Goal: Answer question/provide support: Share knowledge or assist other users

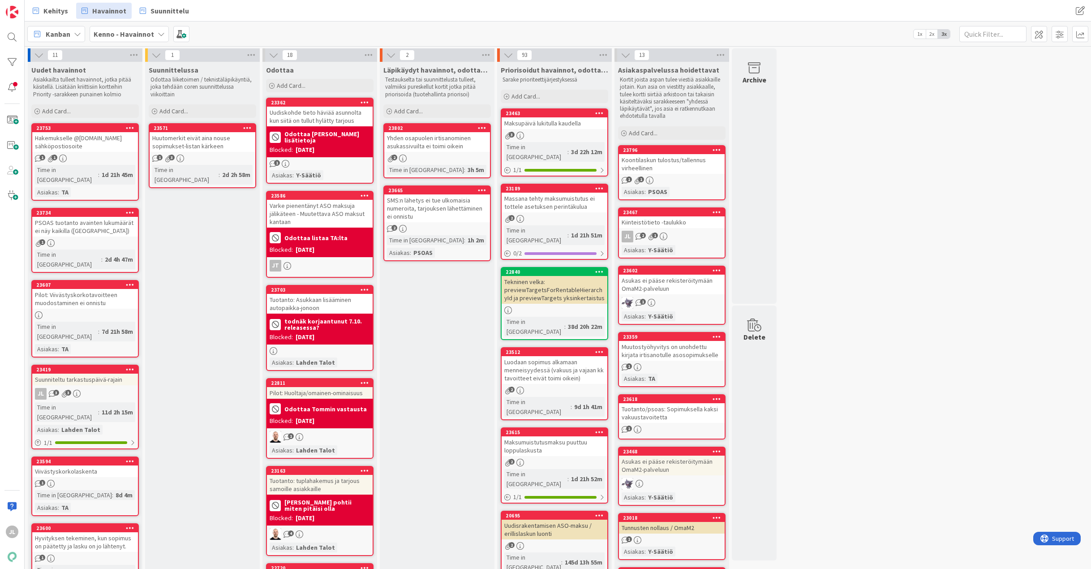
click at [76, 373] on div "Suunniteltu tarkastuspäivä-rajain" at bounding box center [85, 379] width 106 height 12
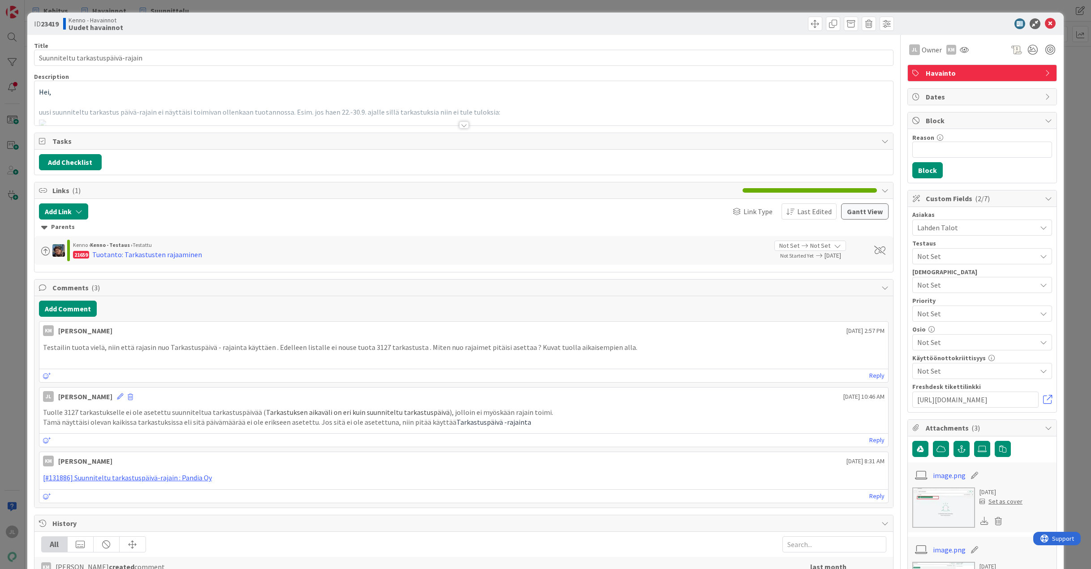
click at [282, 98] on p at bounding box center [463, 102] width 849 height 10
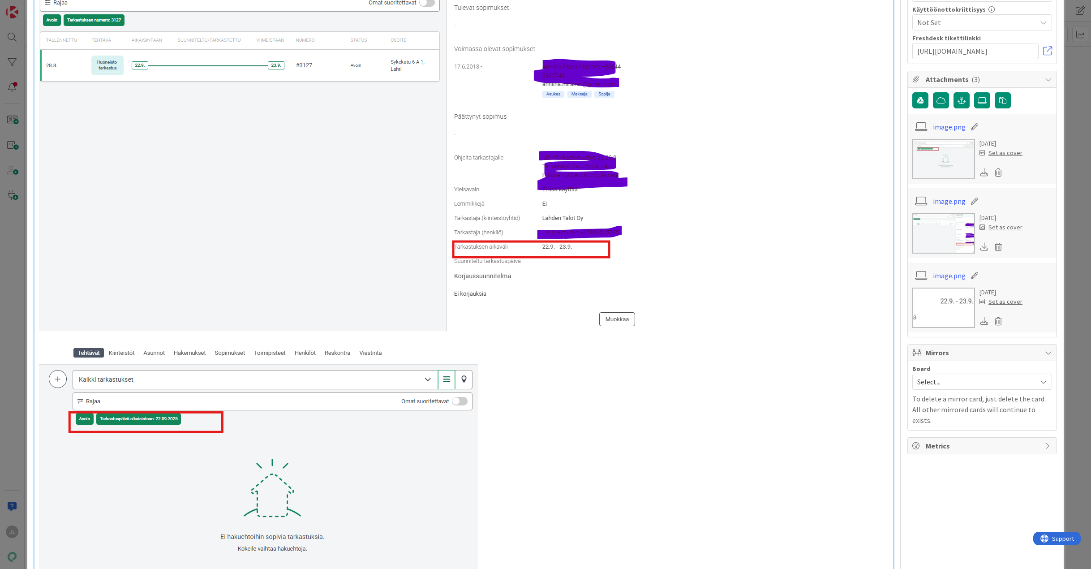
scroll to position [358, 0]
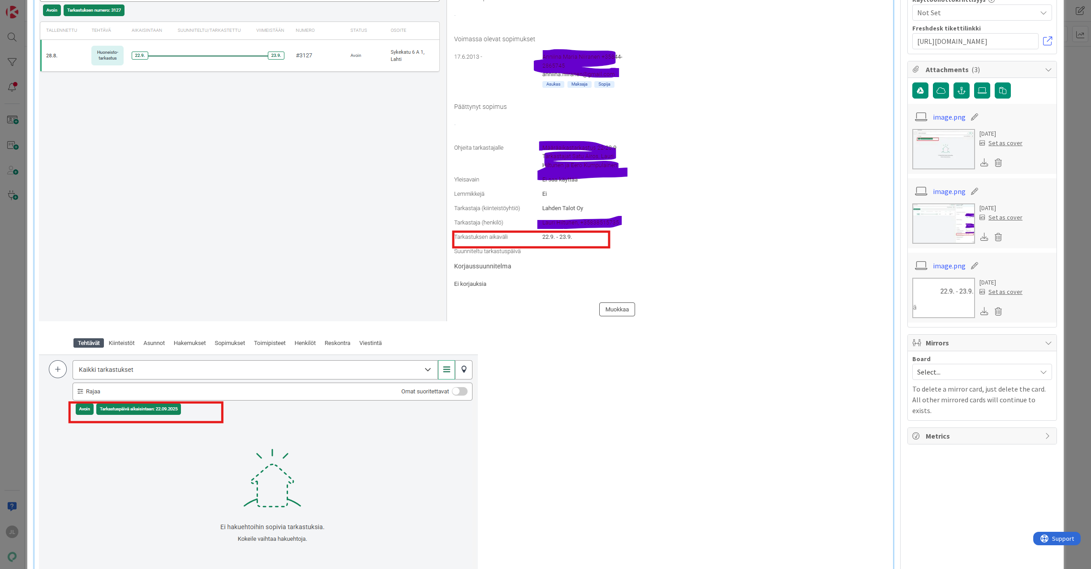
copy s "3127"
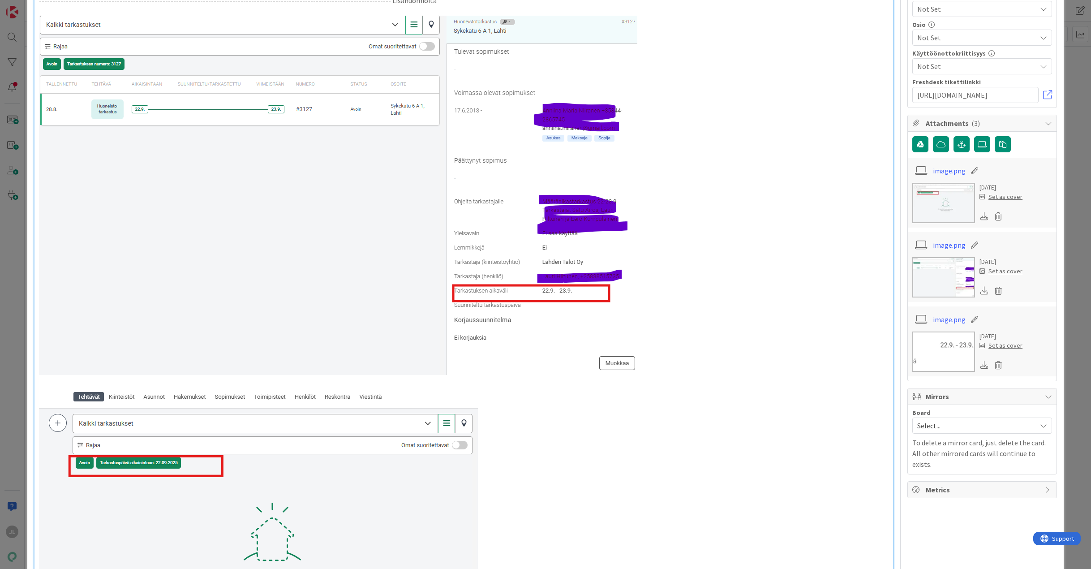
scroll to position [304, 0]
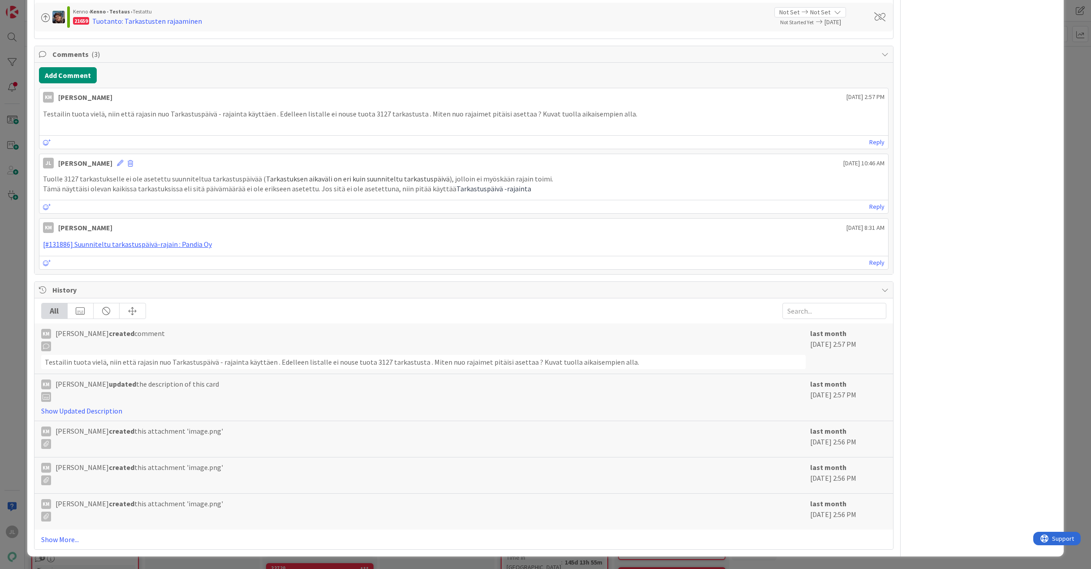
scroll to position [1423, 0]
click at [60, 539] on link "Show More..." at bounding box center [463, 539] width 845 height 11
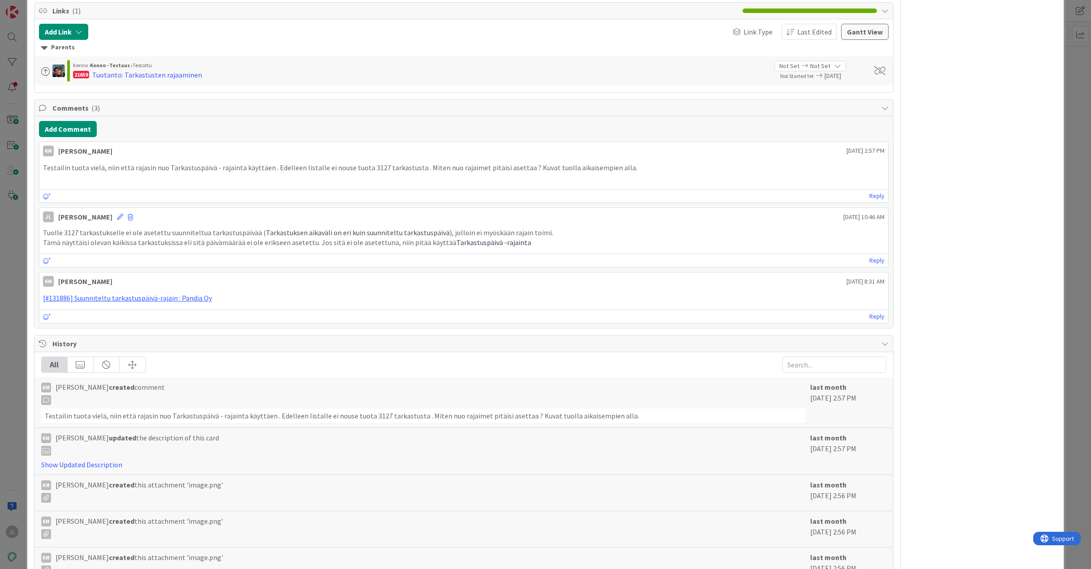
scroll to position [1065, 0]
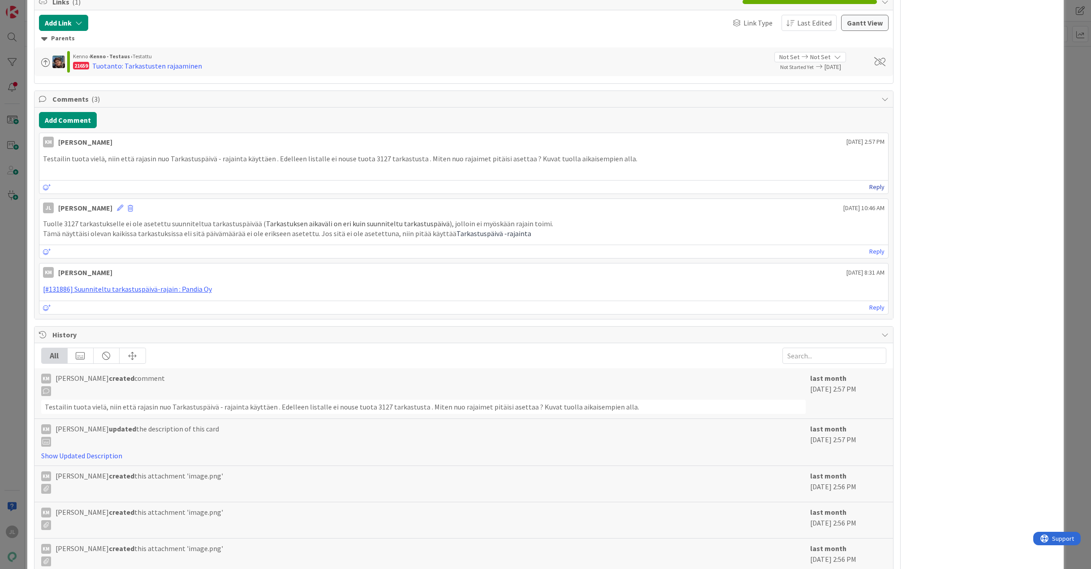
click at [874, 193] on link "Reply" at bounding box center [876, 186] width 15 height 11
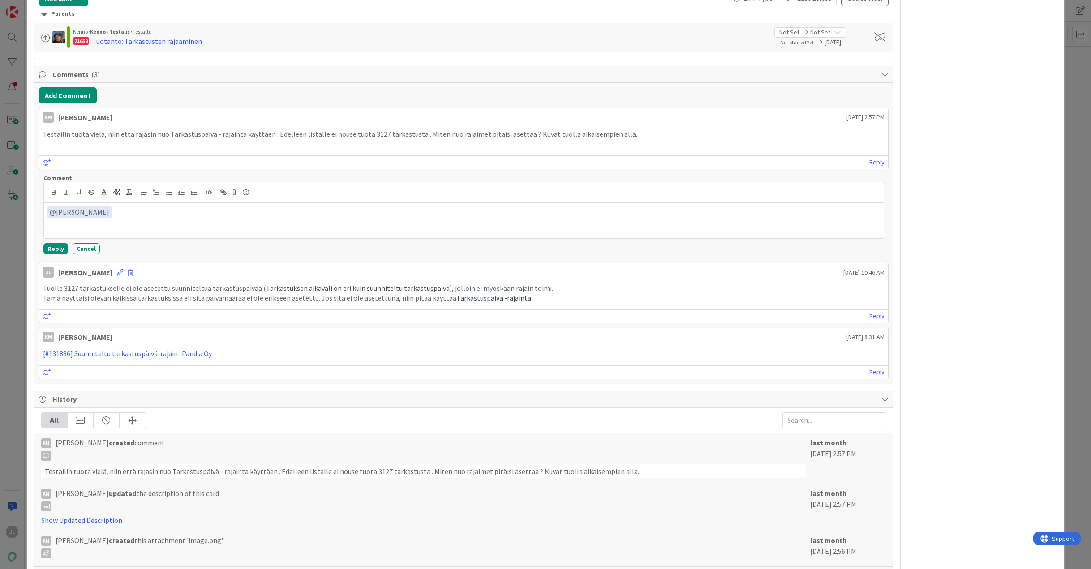
scroll to position [1199, 0]
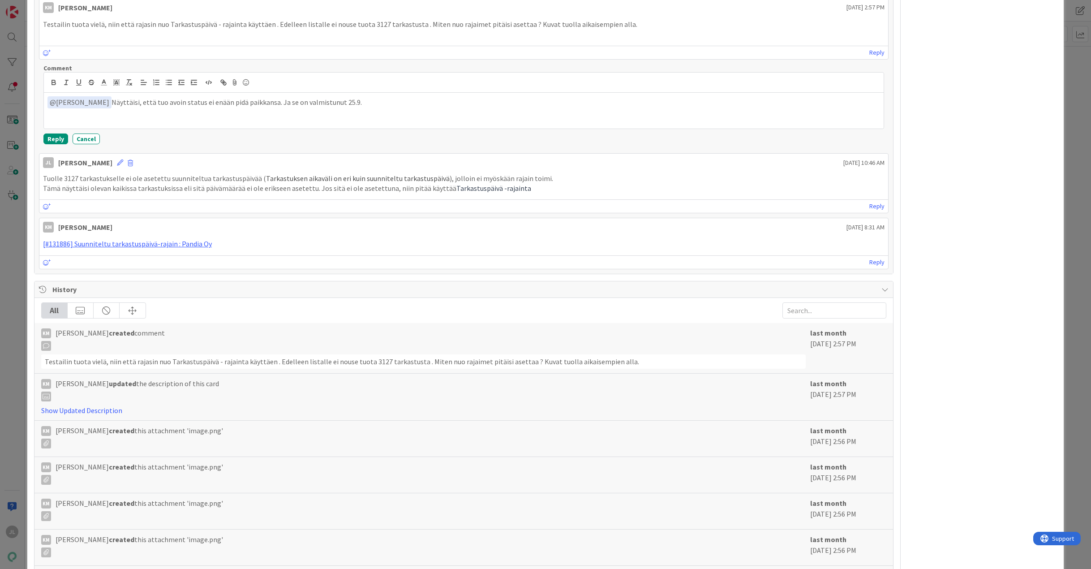
click at [221, 108] on p "﻿ @ Kaisa Moilanen ﻿ Näyttäisi, että tuo avoin status ei enään pidä paikkansa. …" at bounding box center [463, 102] width 832 height 12
click at [219, 108] on p "﻿ @ Kaisa Moilanen ﻿ Näyttäisi, että tuo avoin status ei enään pidä paikkansa. …" at bounding box center [463, 102] width 832 height 12
click at [218, 108] on p "﻿ @ Kaisa Moilanen ﻿ Näyttäisi, että tuo avoin status ei enään pidä paikkansa. …" at bounding box center [463, 102] width 832 height 12
click at [223, 108] on p "﻿ @ Kaisa Moilanen ﻿ Näyttäisi, että tuo avoin status ei enään pidä paikkansa. …" at bounding box center [463, 102] width 832 height 12
click at [201, 128] on div "﻿ @ Kaisa Moilanen ﻿ Näyttäisi, että tuo avoin status ei enää pidä paikkansa. J…" at bounding box center [463, 111] width 839 height 36
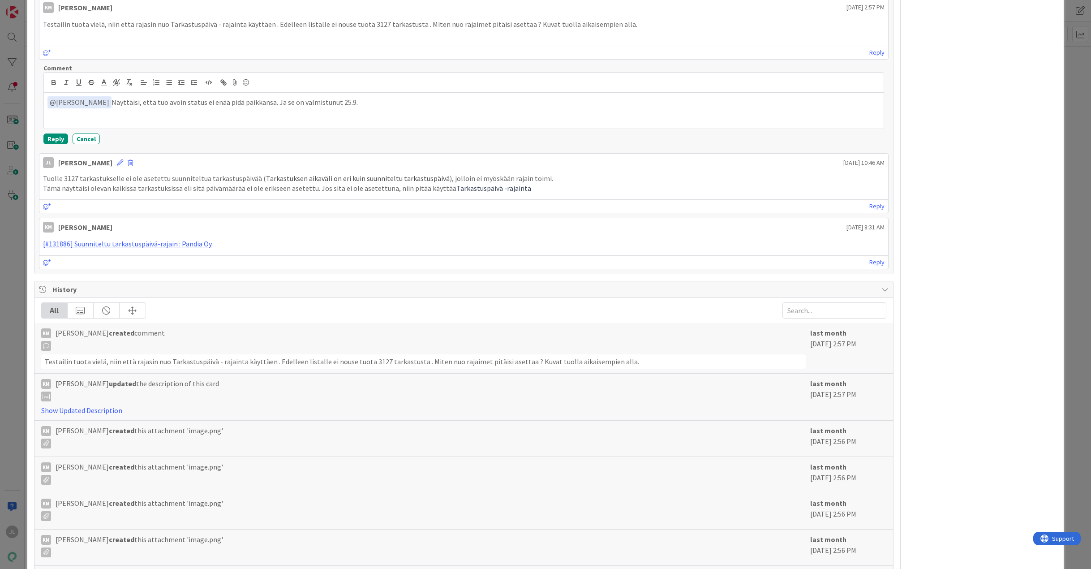
click at [296, 128] on div "﻿ @ Kaisa Moilanen ﻿ Näyttäisi, että tuo avoin status ei enää pidä paikkansa. J…" at bounding box center [463, 111] width 839 height 36
click at [365, 108] on p "﻿ @ Kaisa Moilanen ﻿ Näyttäisi, että tuo avoin status ei enää pidä paikkansa. J…" at bounding box center [463, 102] width 832 height 12
drag, startPoint x: 408, startPoint y: 415, endPoint x: 347, endPoint y: 415, distance: 60.9
click at [347, 108] on p "﻿ @ Kaisa Moilanen ﻿ Näyttäisi, että tuo avoin status ei enää pidä paikkansa. J…" at bounding box center [463, 102] width 832 height 12
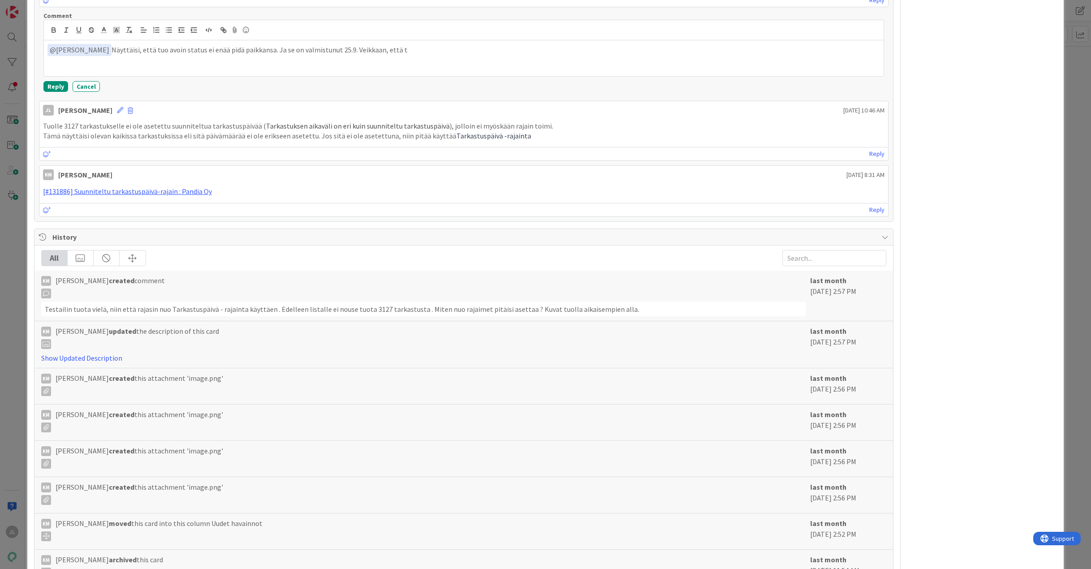
scroll to position [1244, 0]
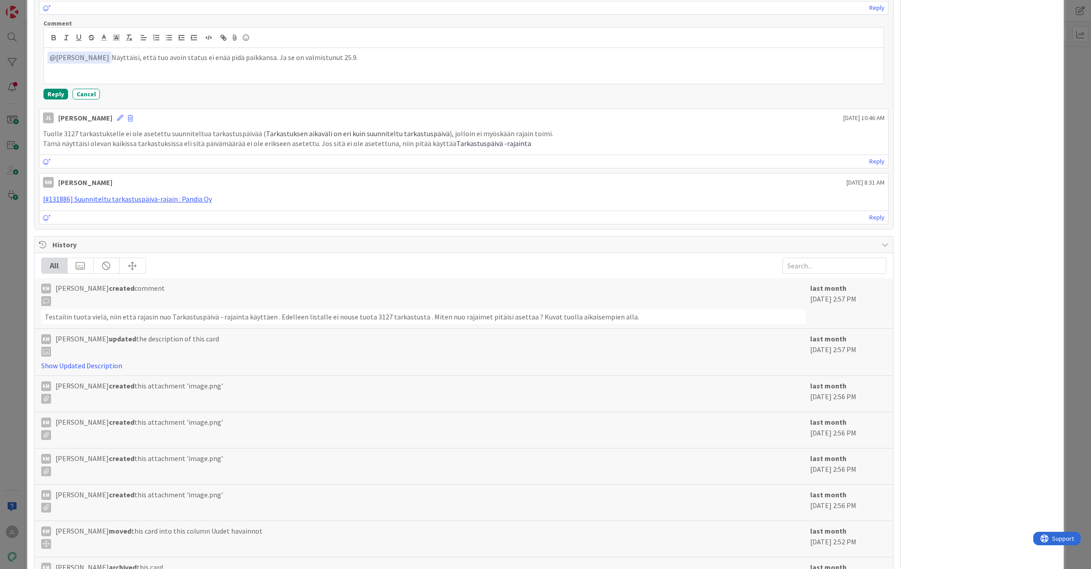
drag, startPoint x: 322, startPoint y: 369, endPoint x: 262, endPoint y: 369, distance: 60.0
click at [262, 64] on p "﻿ @ Kaisa Moilanen ﻿ Näyttäisi, että tuo avoin status ei enää pidä paikkansa. J…" at bounding box center [463, 57] width 832 height 12
drag, startPoint x: 267, startPoint y: 373, endPoint x: 458, endPoint y: 374, distance: 191.6
click at [458, 64] on p "﻿ @ Kaisa Moilanen ﻿ Näyttäisi, että tuo avoin status ei enää pidä paikkansa ja…" at bounding box center [463, 57] width 832 height 12
drag, startPoint x: 416, startPoint y: 373, endPoint x: 197, endPoint y: 364, distance: 219.6
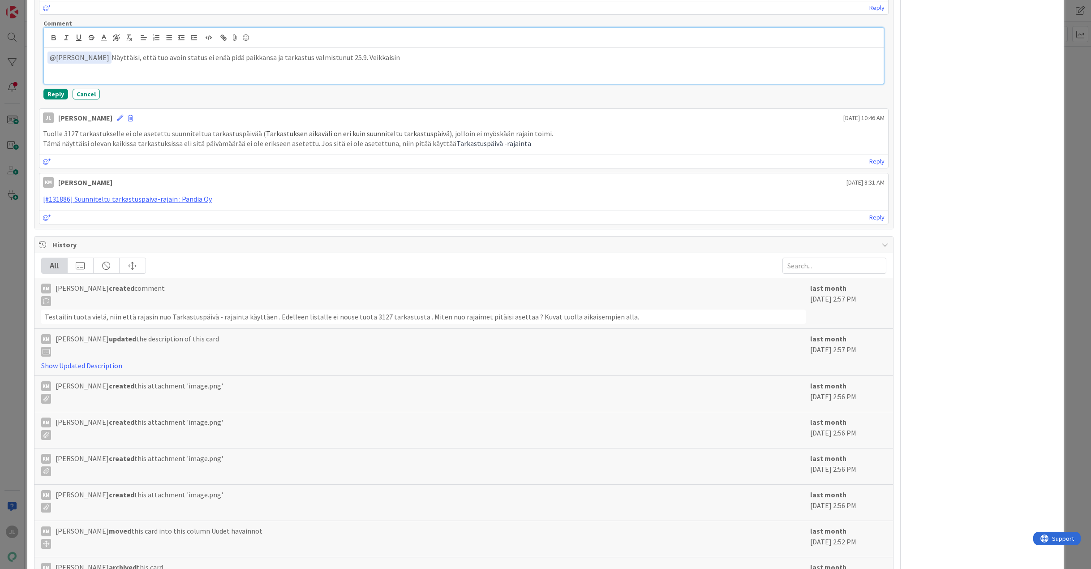
click at [197, 84] on div "﻿ @ Kaisa Moilanen ﻿ Näyttäisi, että tuo avoin status ei enää pidä paikkansa ja…" at bounding box center [463, 66] width 839 height 36
click at [52, 99] on button "Reply" at bounding box center [55, 94] width 25 height 11
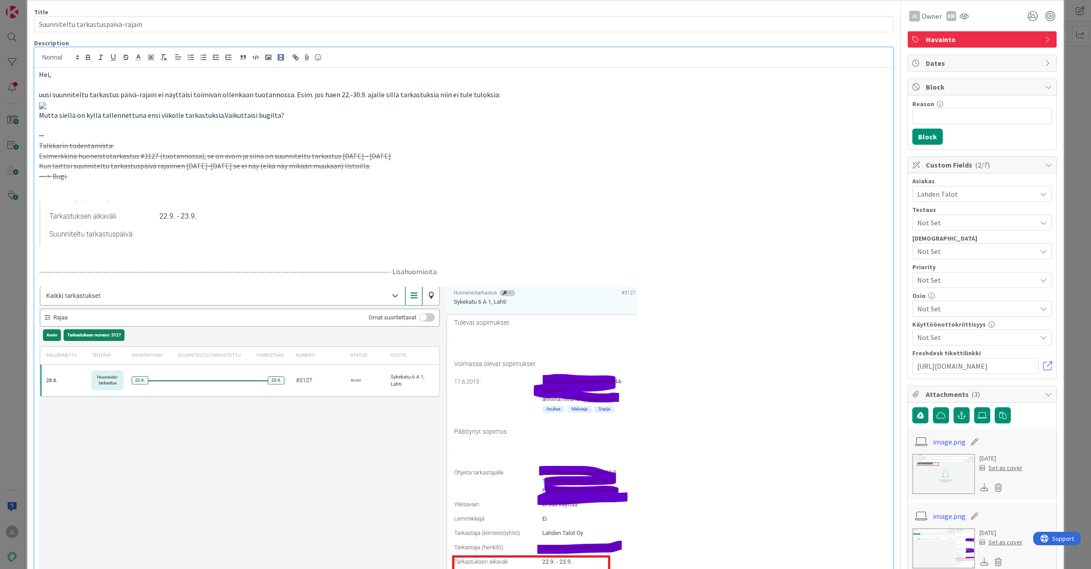
scroll to position [0, 0]
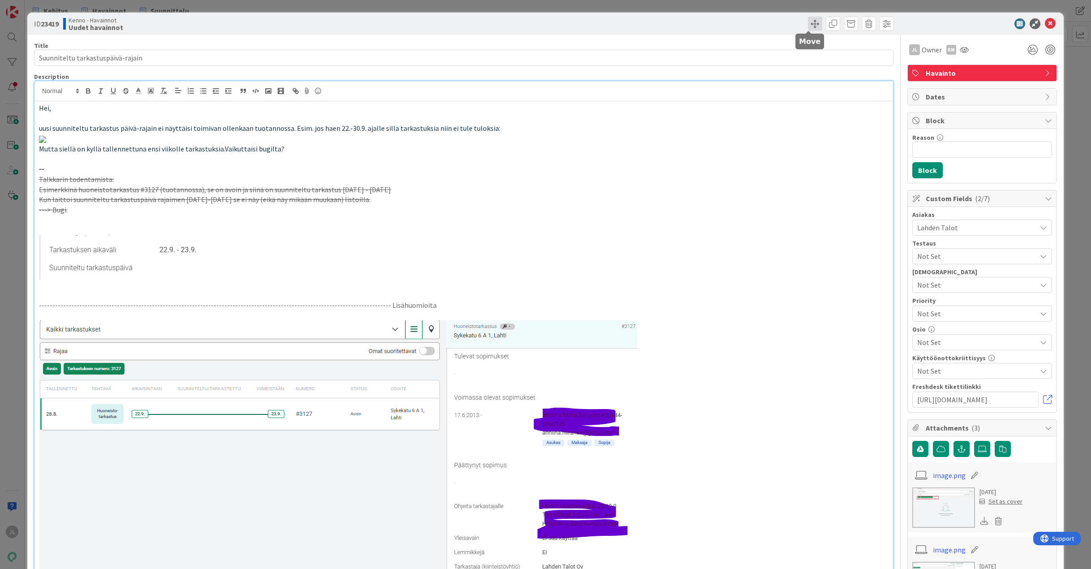
click at [809, 27] on span at bounding box center [815, 24] width 14 height 14
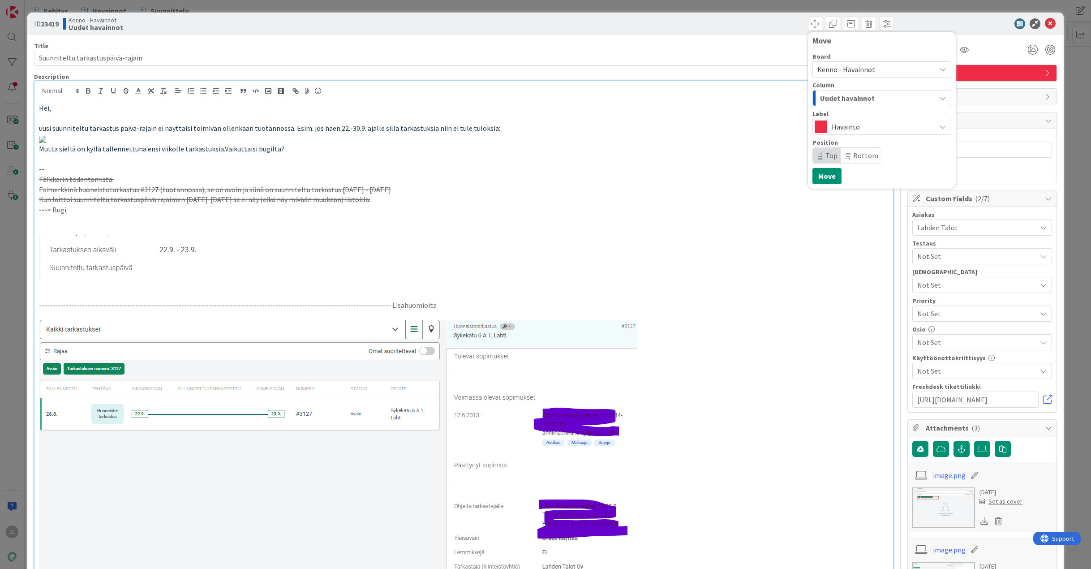
click at [860, 93] on span "Uudet havainnot" at bounding box center [847, 98] width 55 height 12
click at [874, 205] on span "Asiakaspalvelussa hoidettavat" at bounding box center [876, 205] width 84 height 11
click at [820, 176] on button "Move" at bounding box center [826, 176] width 29 height 16
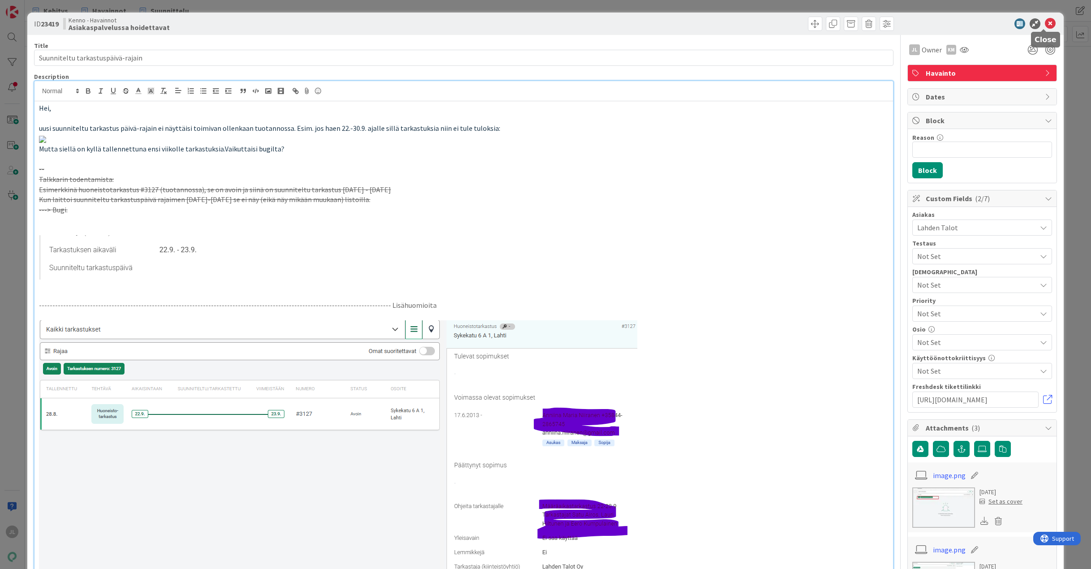
click at [1045, 21] on icon at bounding box center [1049, 23] width 11 height 11
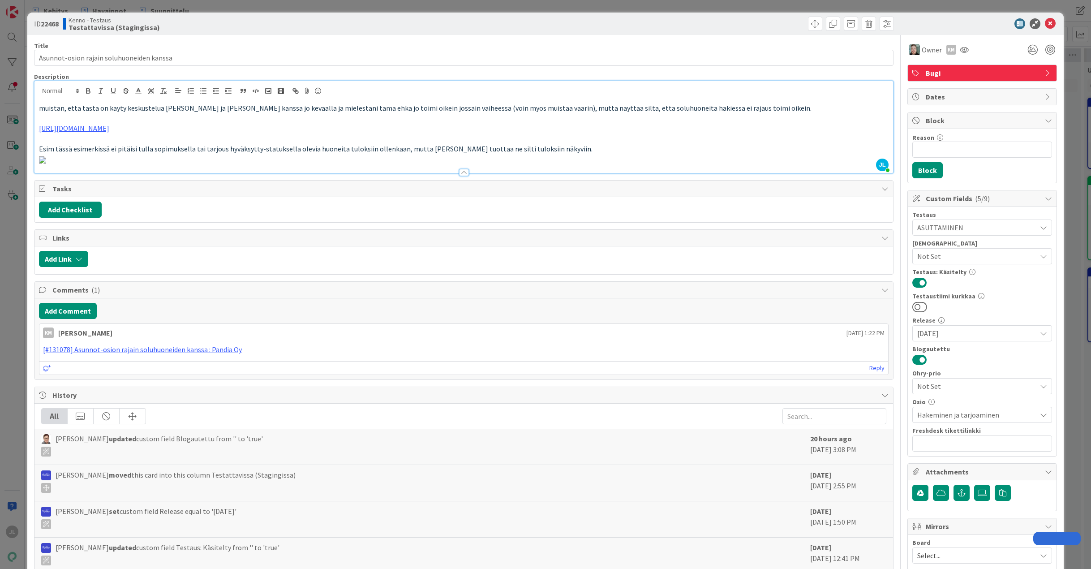
click at [1043, 17] on div "ID 22468 Kenno - Testaus Testattavissa (Stagingissa)" at bounding box center [545, 24] width 1036 height 22
click at [1044, 22] on icon at bounding box center [1049, 23] width 11 height 11
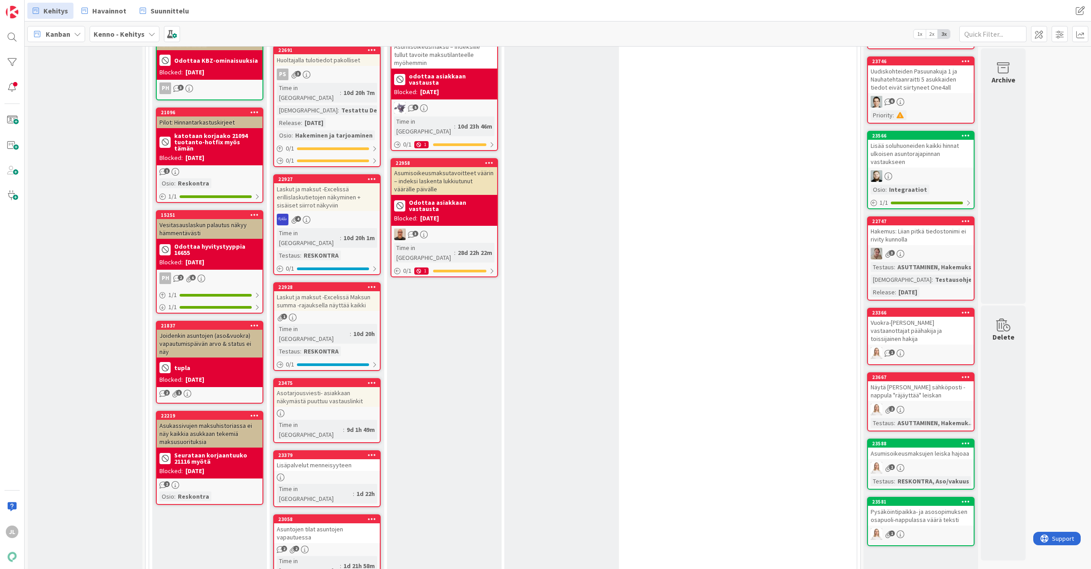
scroll to position [537, 0]
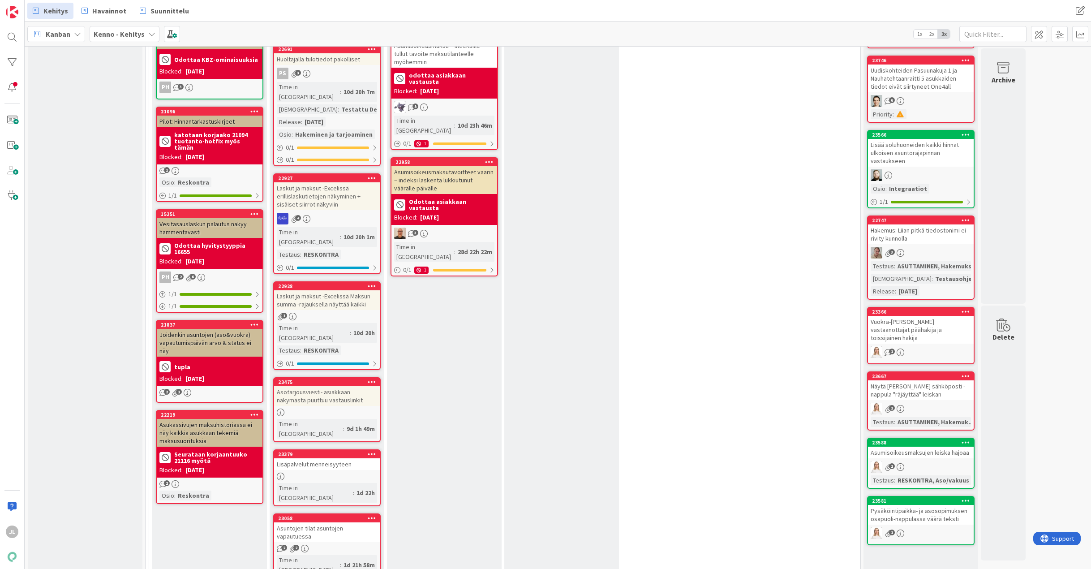
click at [325, 544] on div "2 2" at bounding box center [327, 548] width 106 height 8
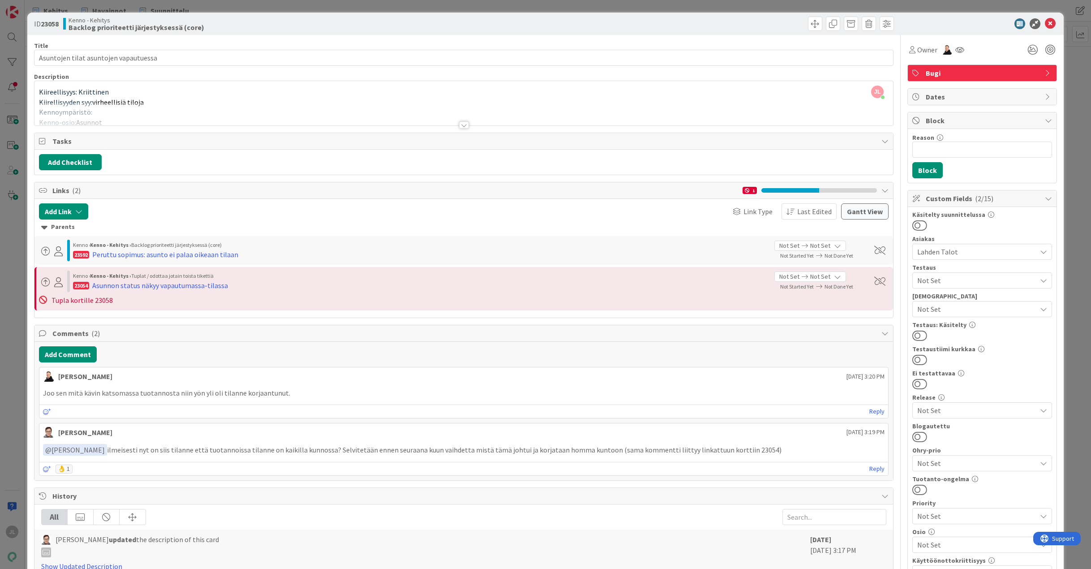
click at [232, 112] on div at bounding box center [463, 114] width 858 height 23
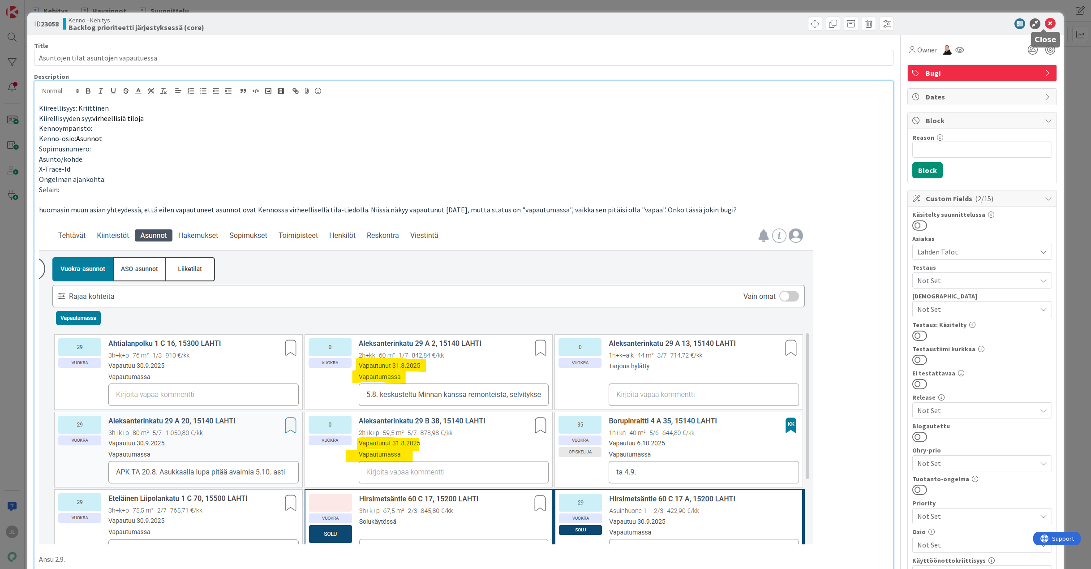
click at [1044, 24] on icon at bounding box center [1049, 23] width 11 height 11
